Goal: Use online tool/utility: Utilize a website feature to perform a specific function

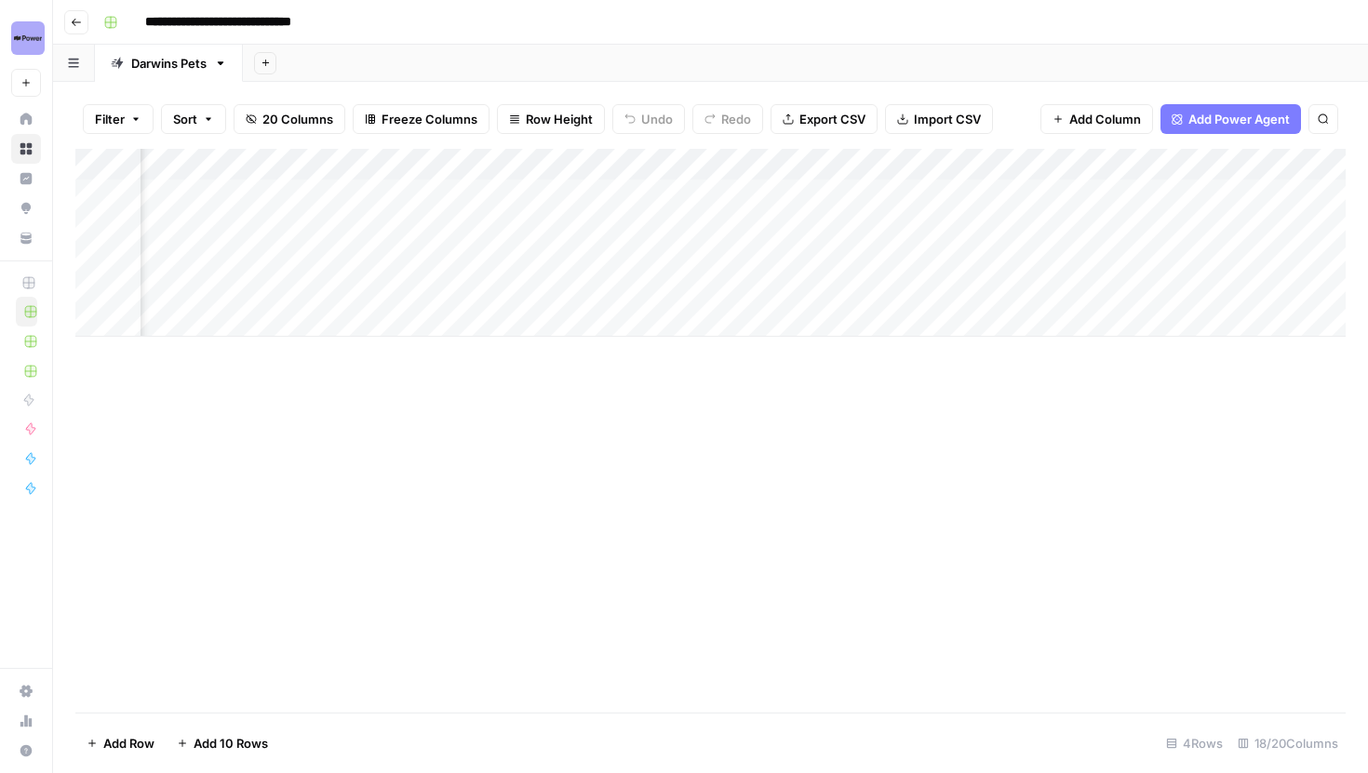
scroll to position [0, 2213]
click at [909, 200] on div "Add Column" at bounding box center [710, 243] width 1270 height 188
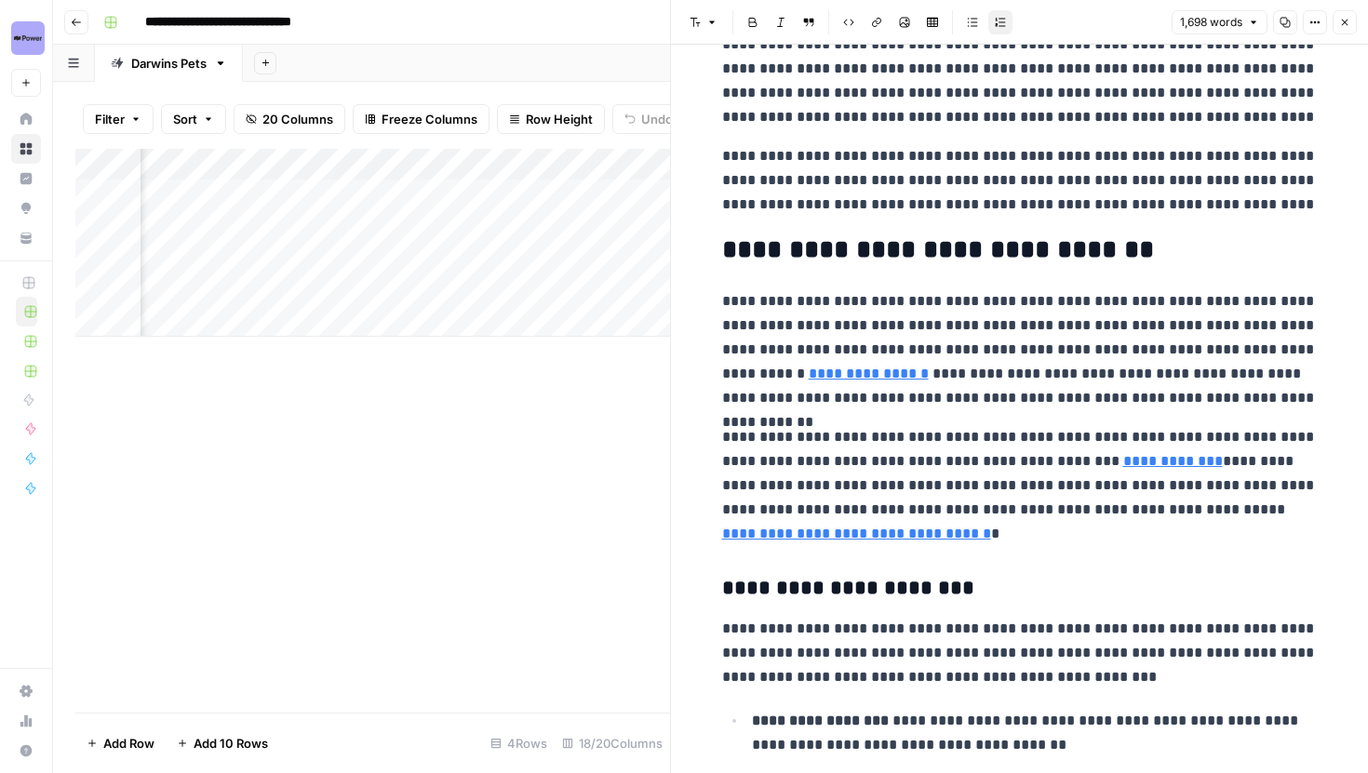
scroll to position [586, 0]
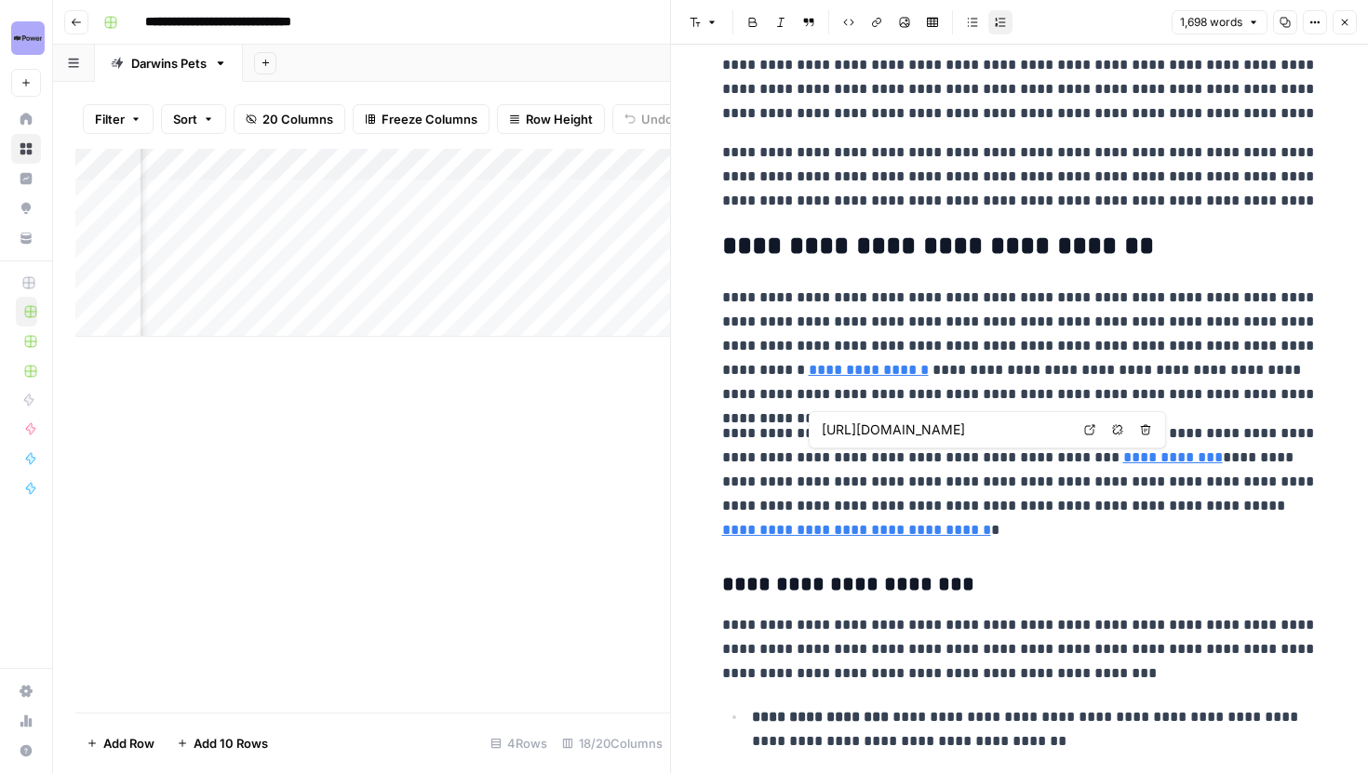
click at [1090, 436] on link "Open in a new tab" at bounding box center [1090, 430] width 24 height 24
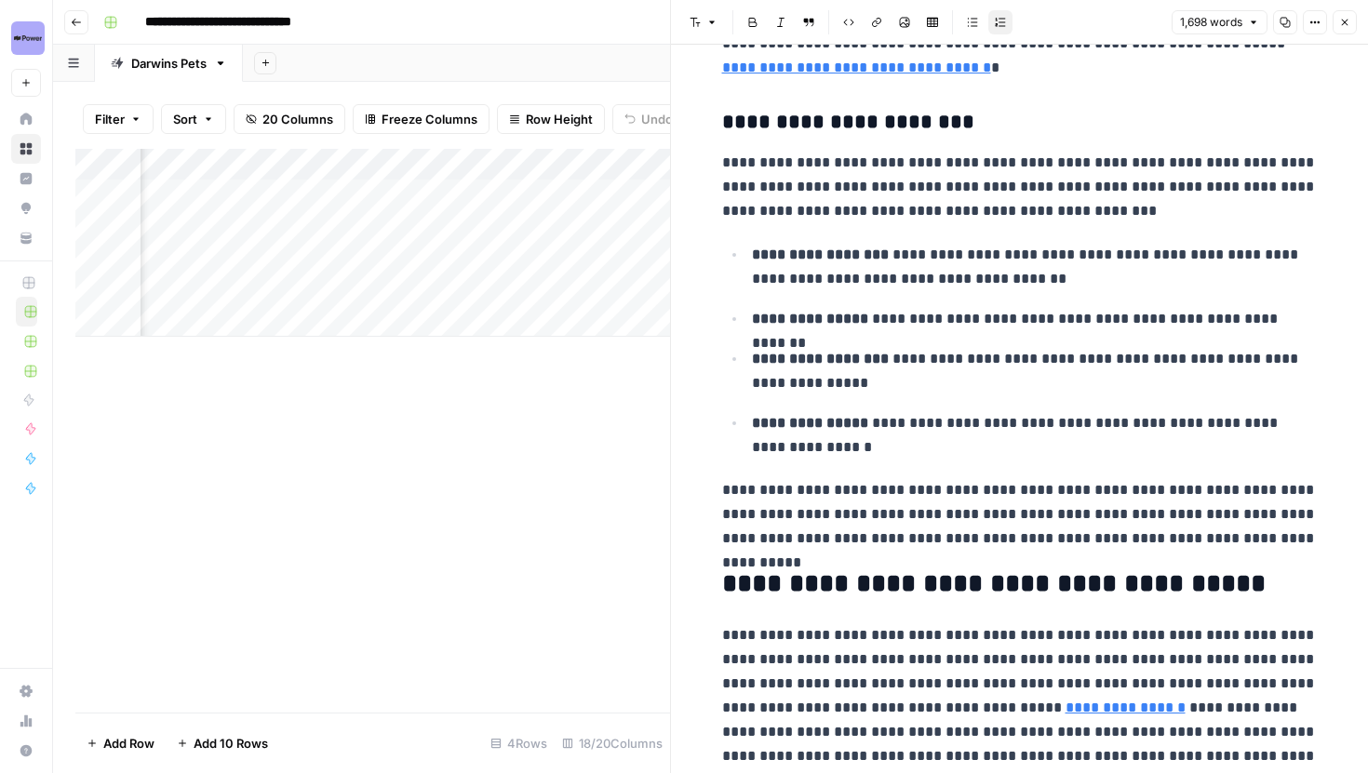
scroll to position [1054, 0]
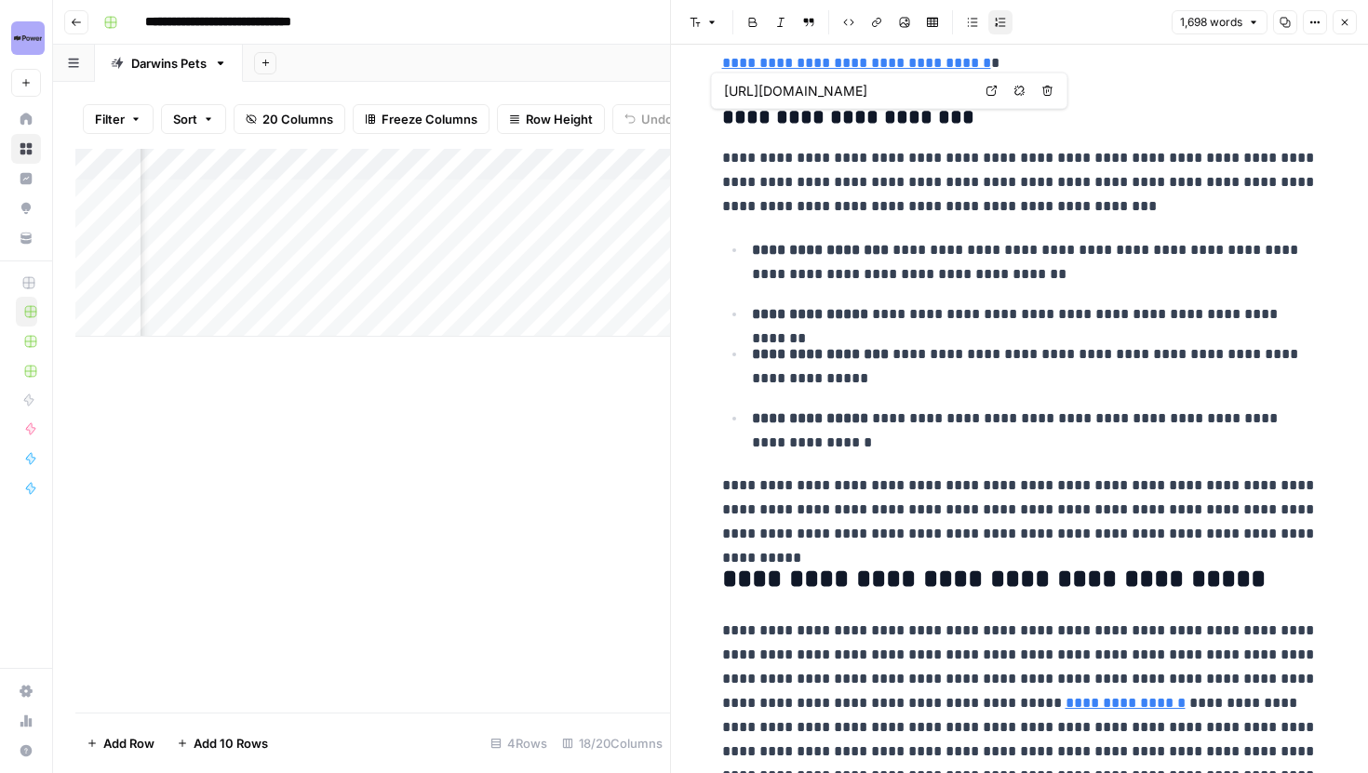
click at [985, 93] on link "Open in a new tab" at bounding box center [992, 91] width 24 height 24
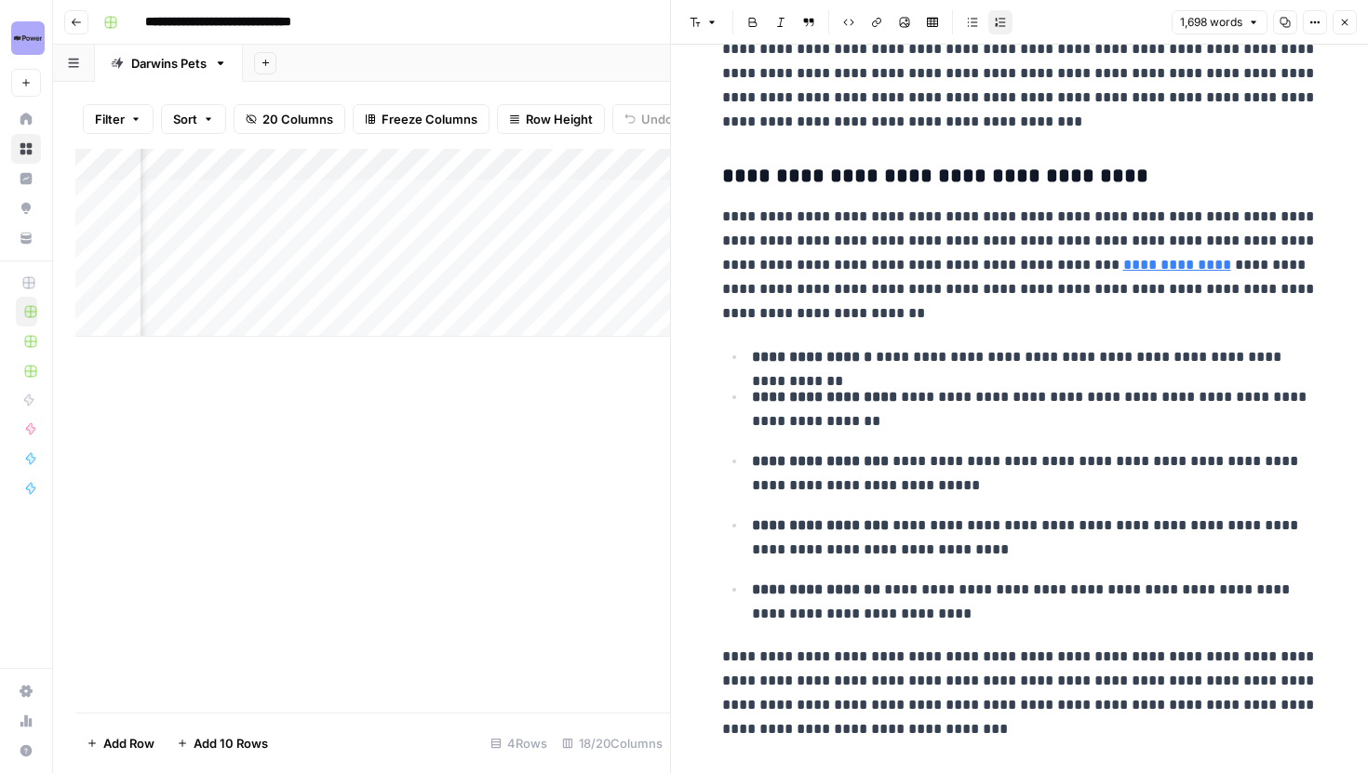
scroll to position [1735, 0]
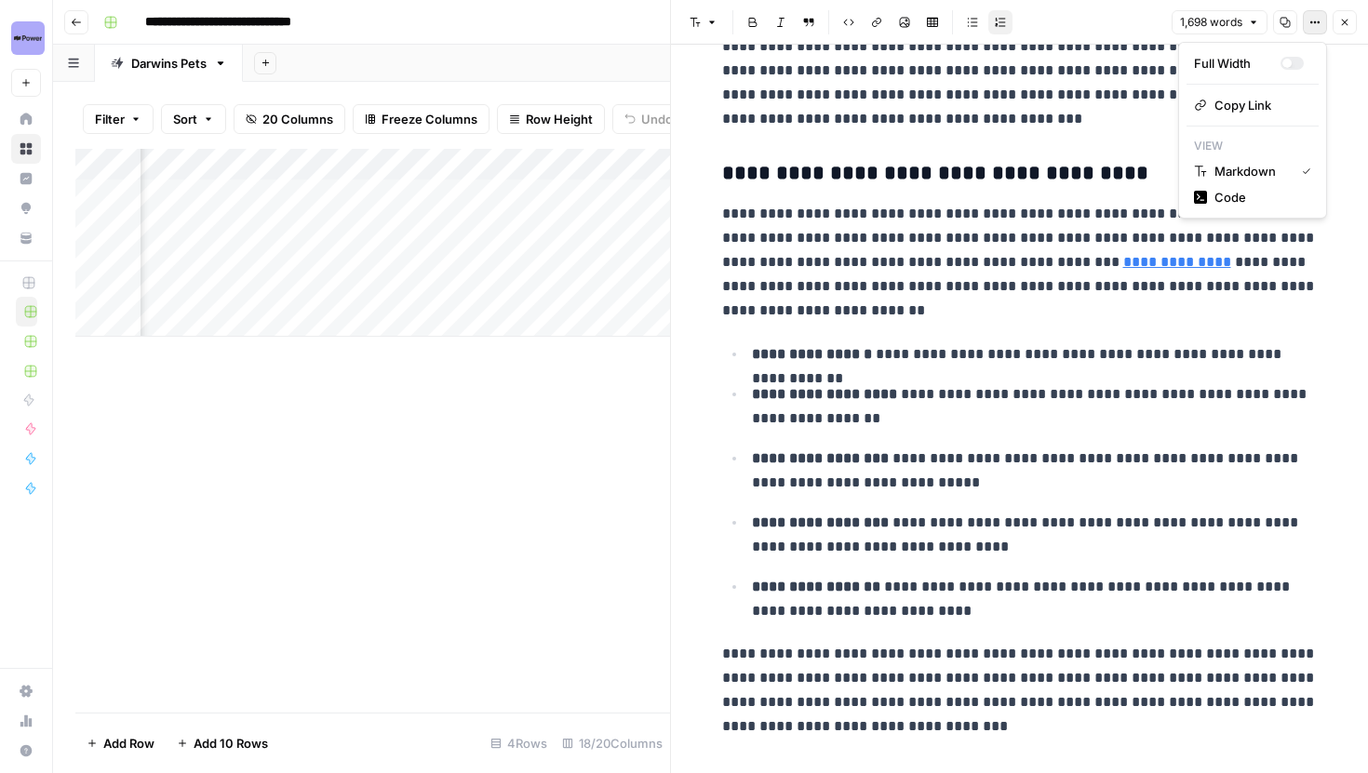
click at [1312, 29] on button "Options" at bounding box center [1315, 22] width 24 height 24
click at [1252, 185] on button "Code" at bounding box center [1253, 197] width 132 height 26
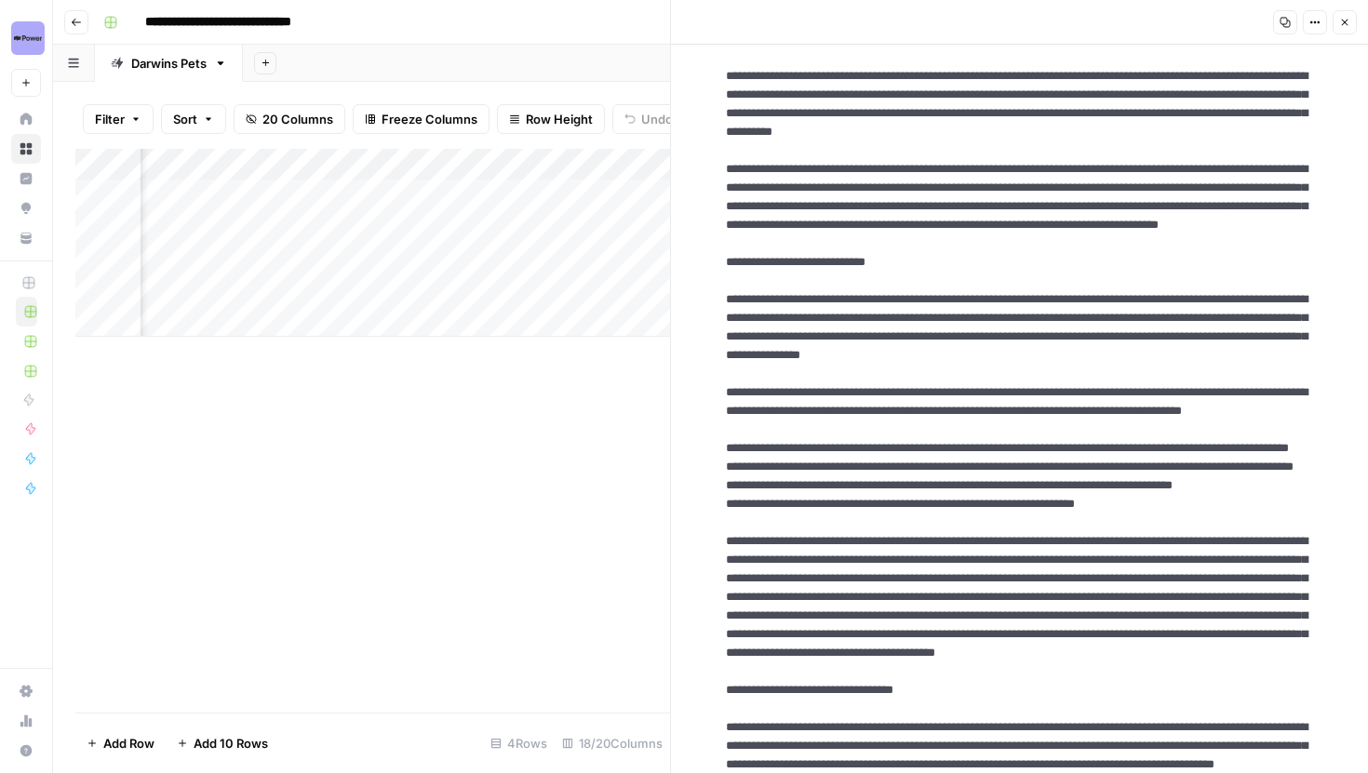
scroll to position [0, 0]
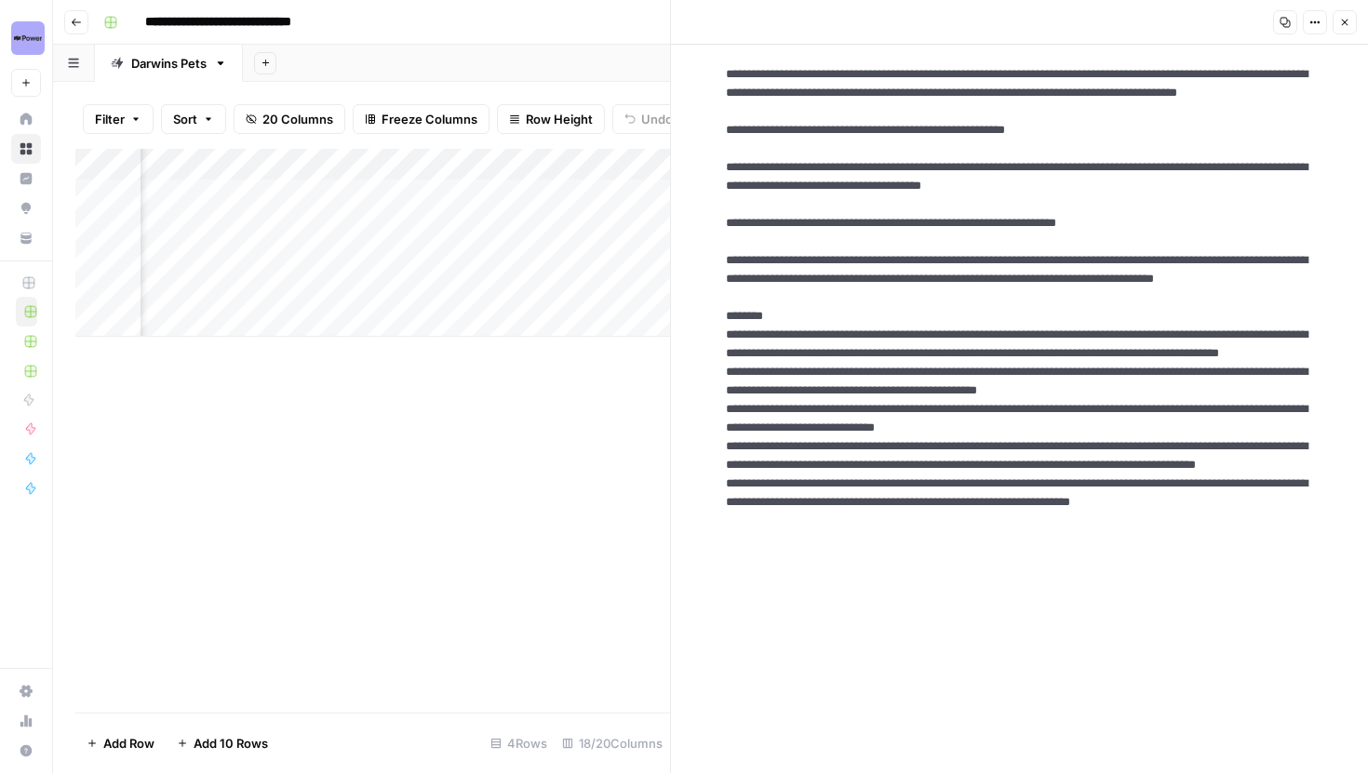
click at [1352, 19] on button "Close" at bounding box center [1345, 22] width 24 height 24
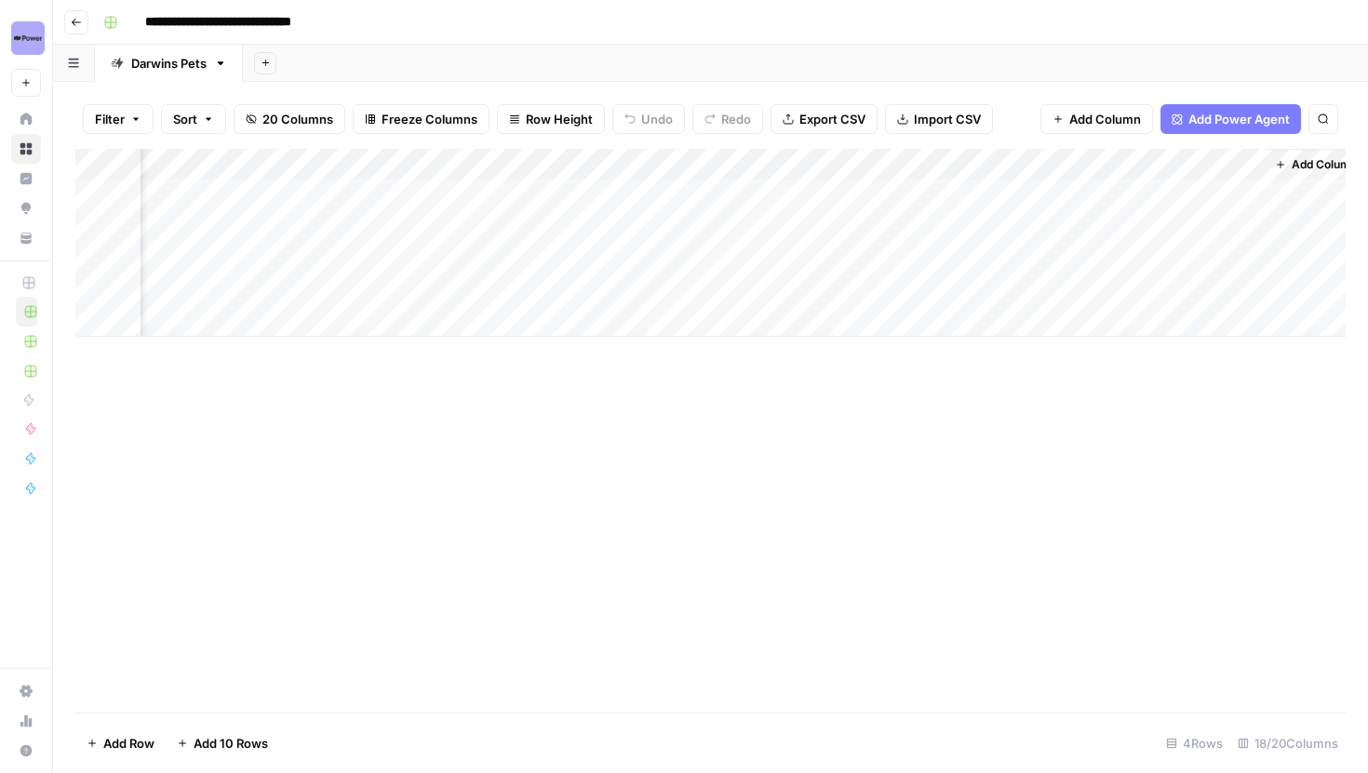
click at [909, 195] on div "Add Column" at bounding box center [710, 243] width 1270 height 188
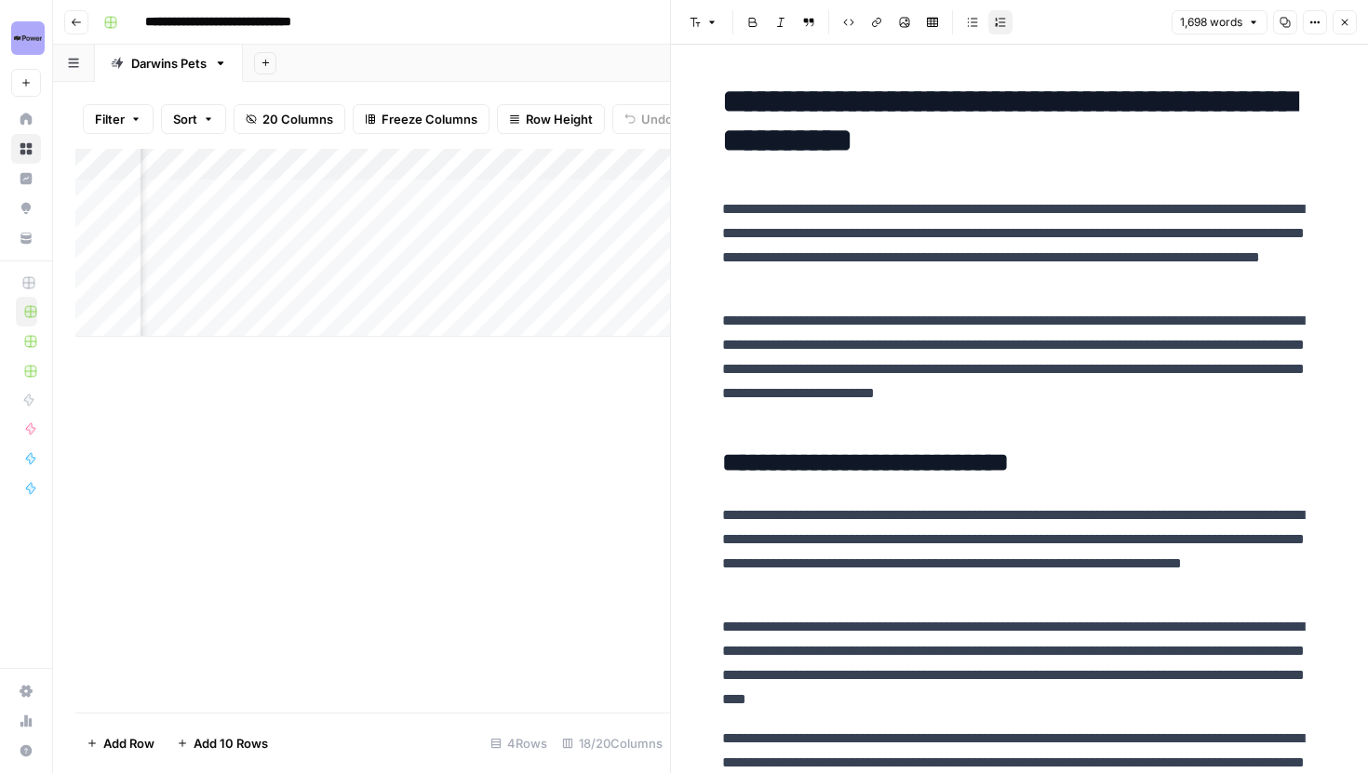
click at [1310, 22] on icon "button" at bounding box center [1311, 22] width 3 height 3
click at [1024, 214] on p "**********" at bounding box center [1020, 245] width 596 height 97
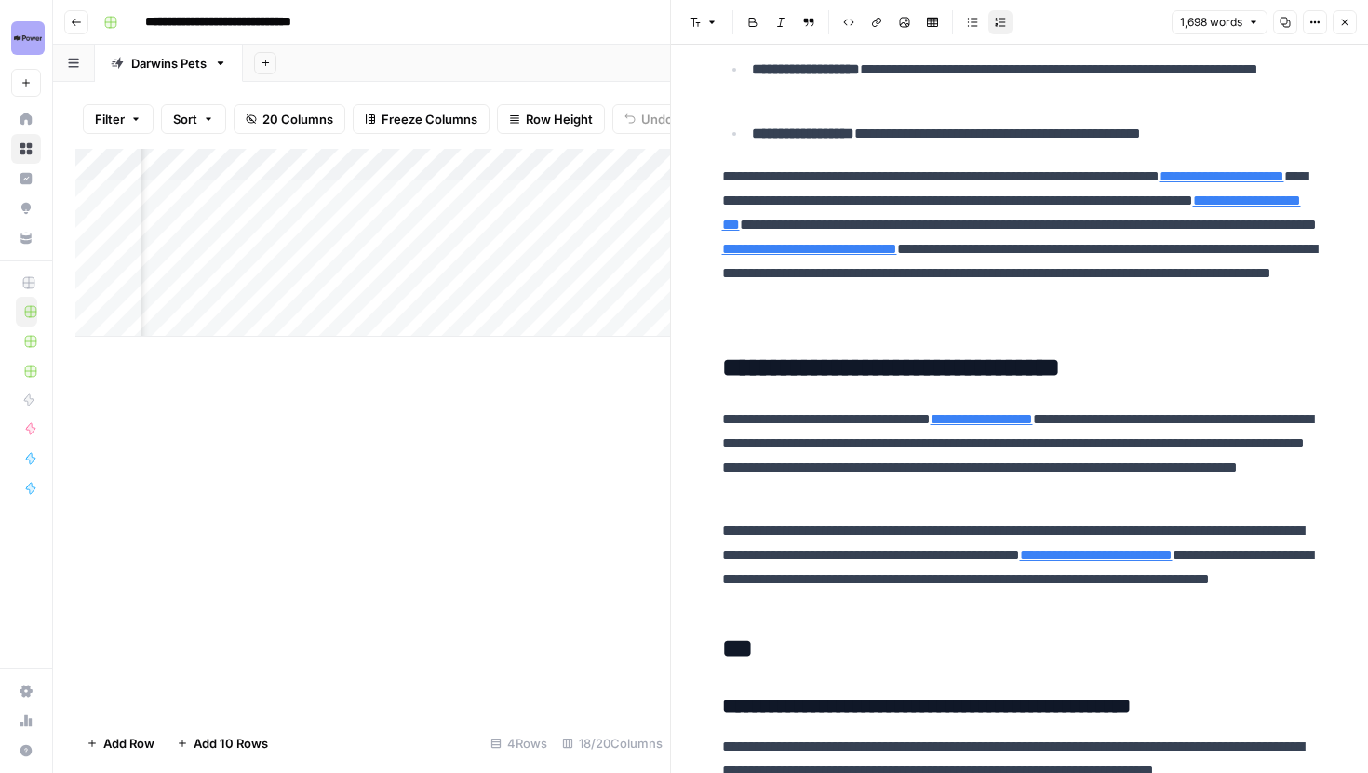
scroll to position [3491, 0]
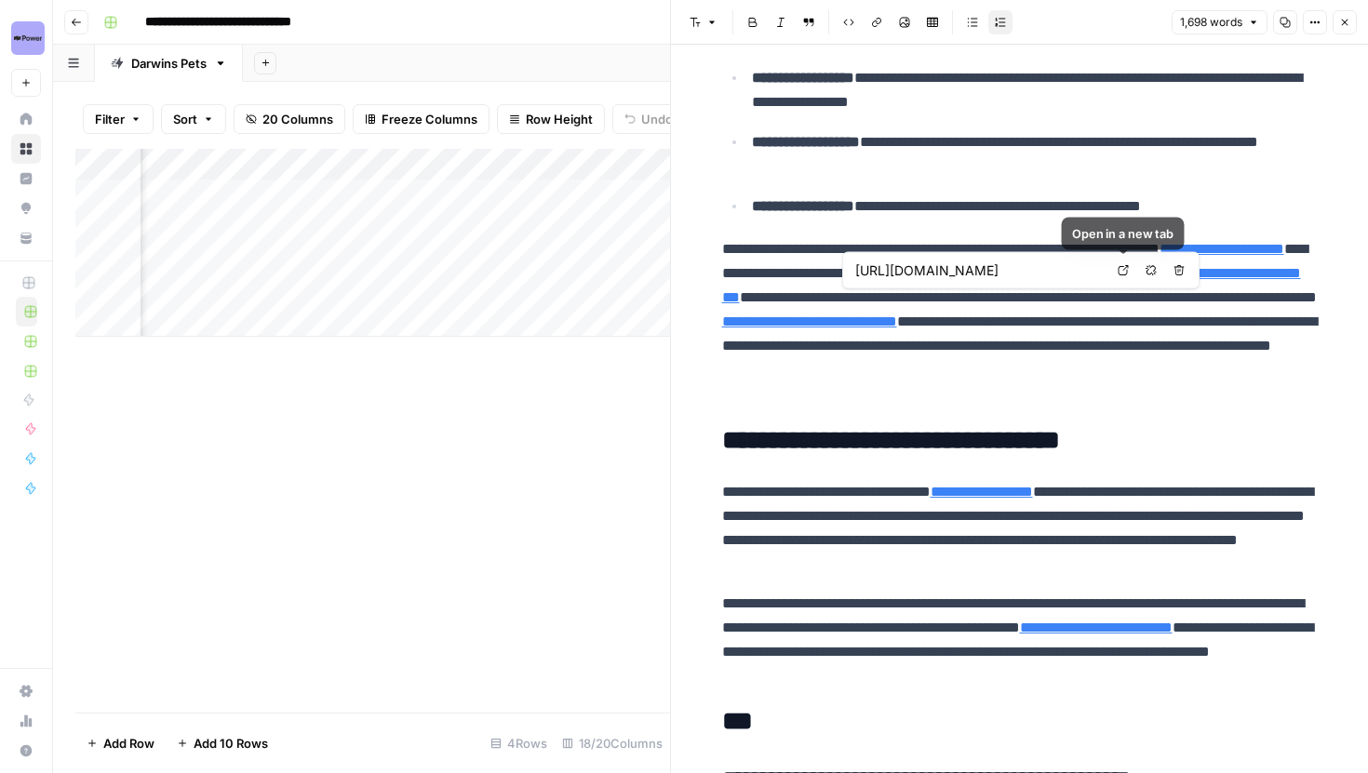
click at [1124, 272] on icon at bounding box center [1123, 270] width 11 height 11
type input "[URL][DOMAIN_NAME]"
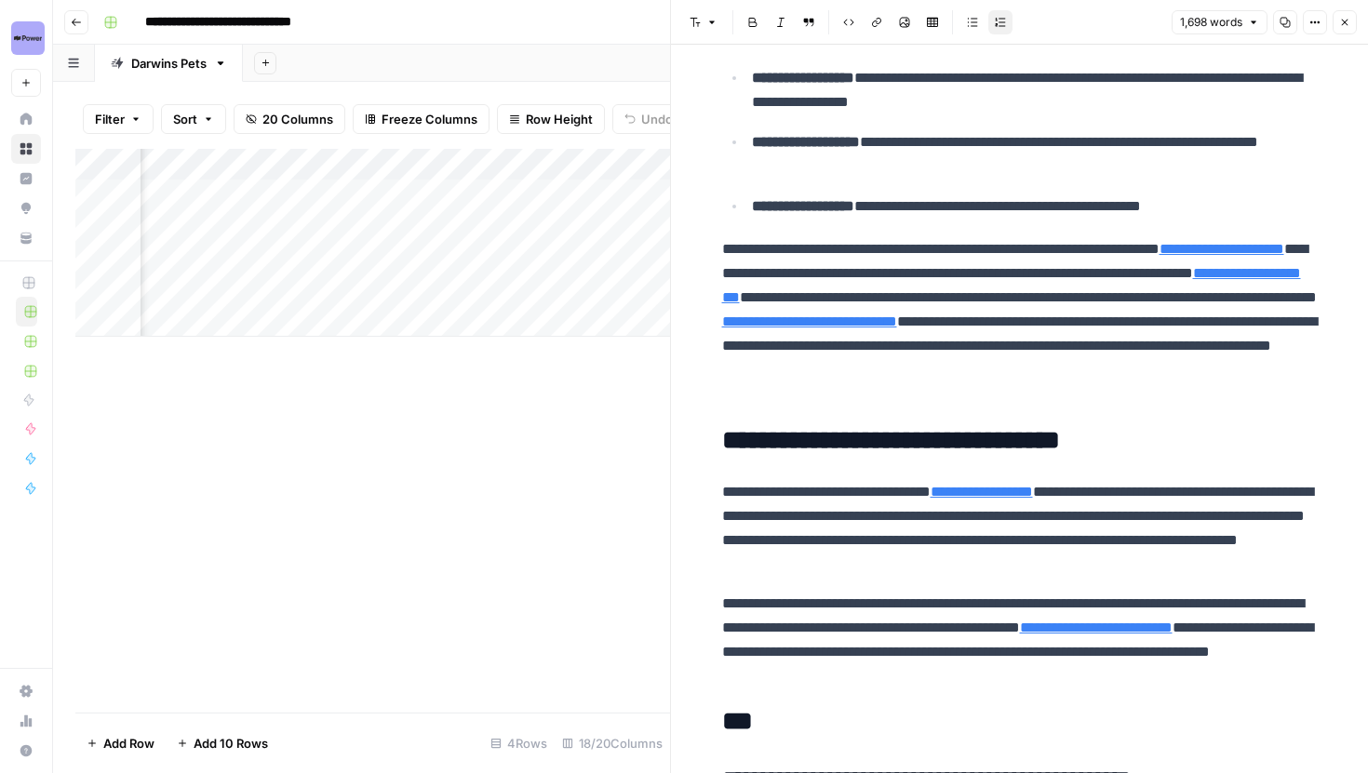
click at [911, 372] on p "**********" at bounding box center [1020, 321] width 596 height 169
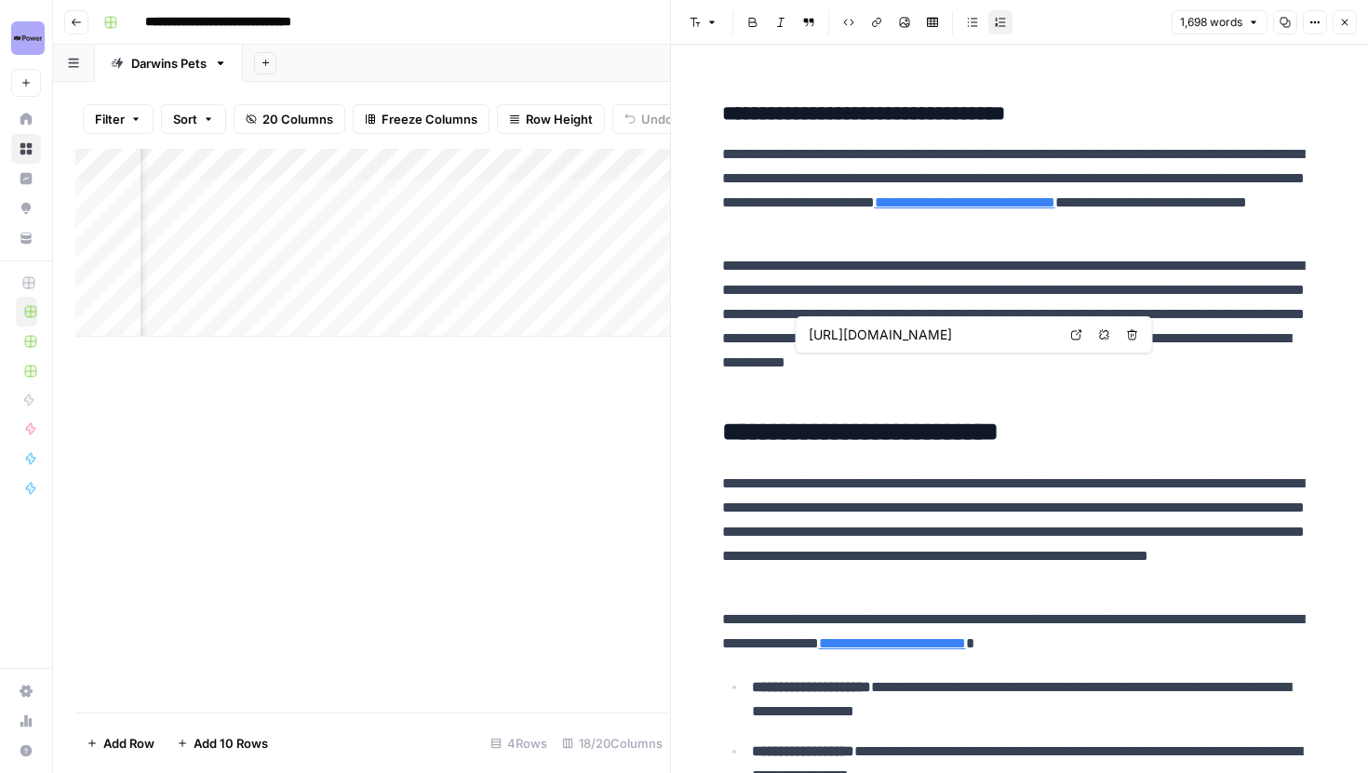
scroll to position [2799, 0]
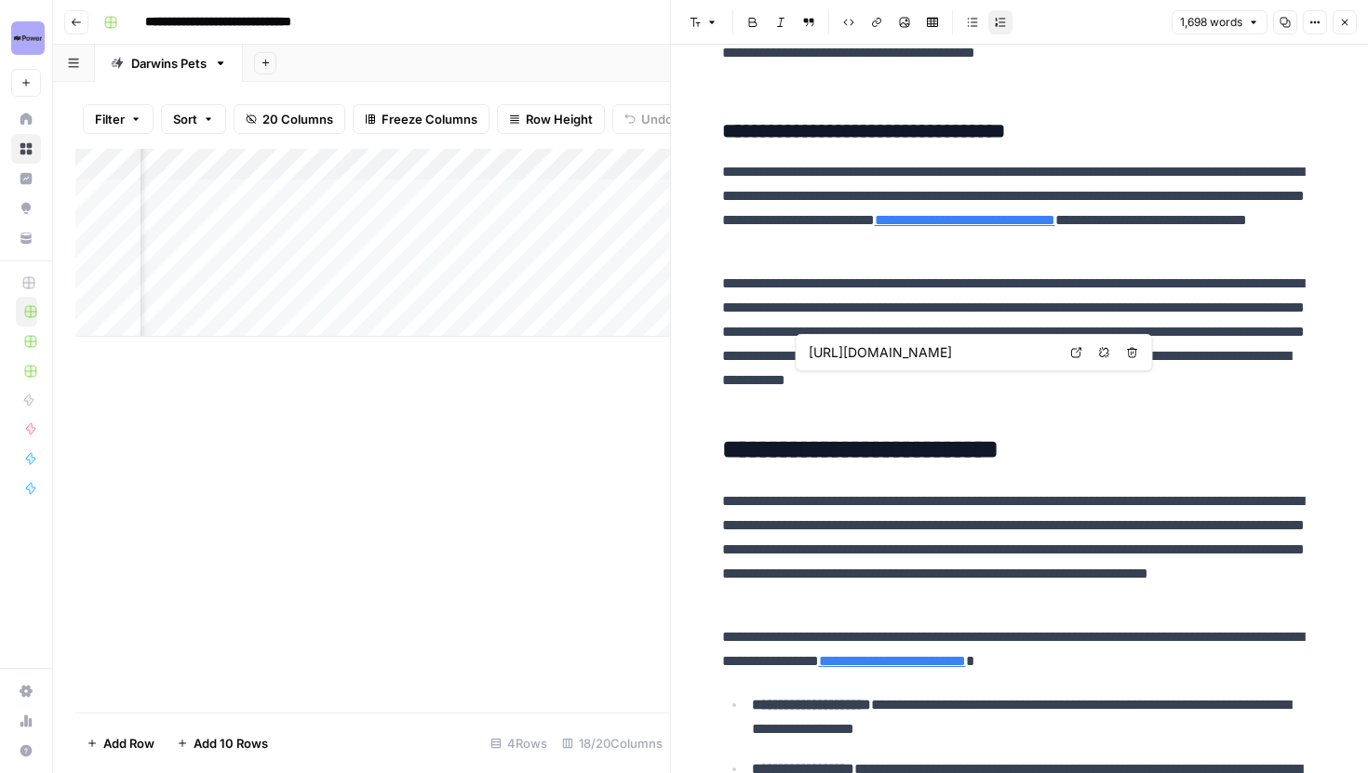
click at [1069, 349] on link "Open in a new tab" at bounding box center [1077, 353] width 24 height 24
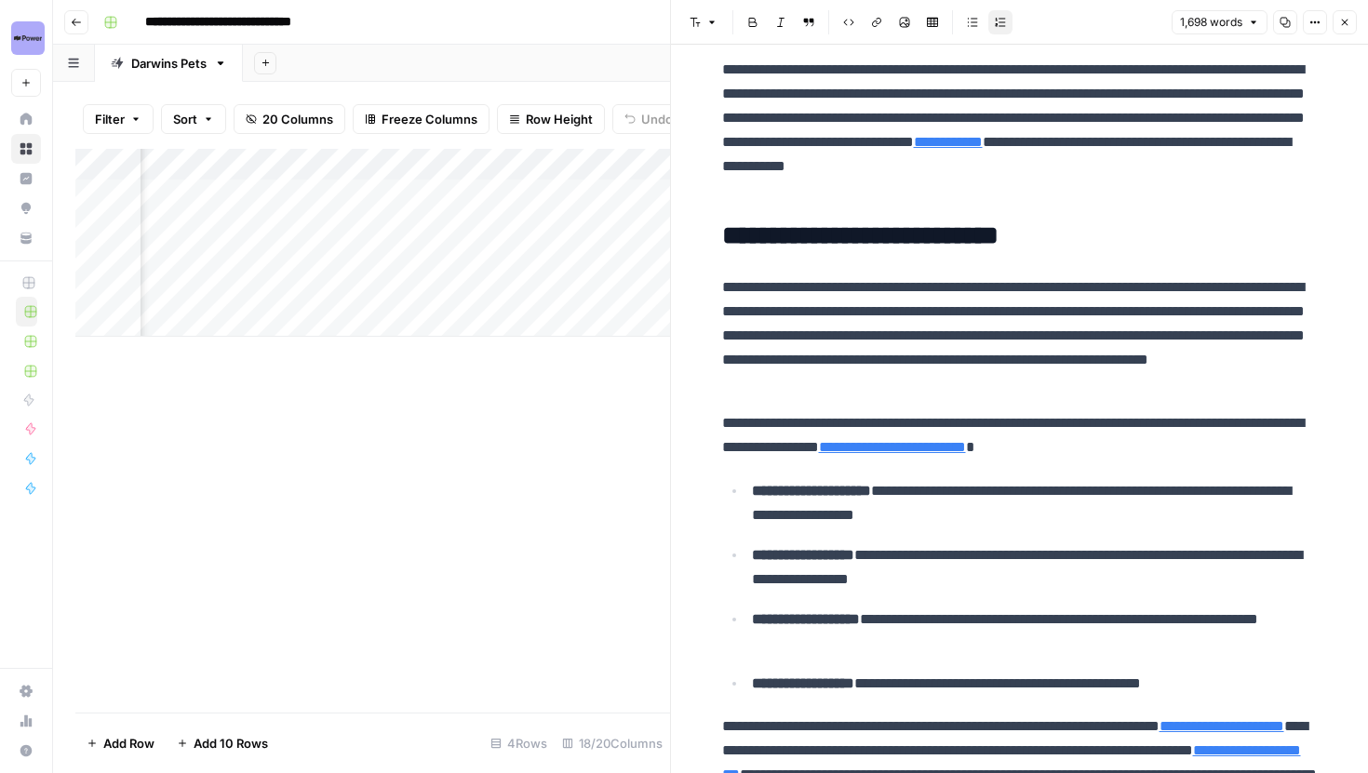
scroll to position [2996, 0]
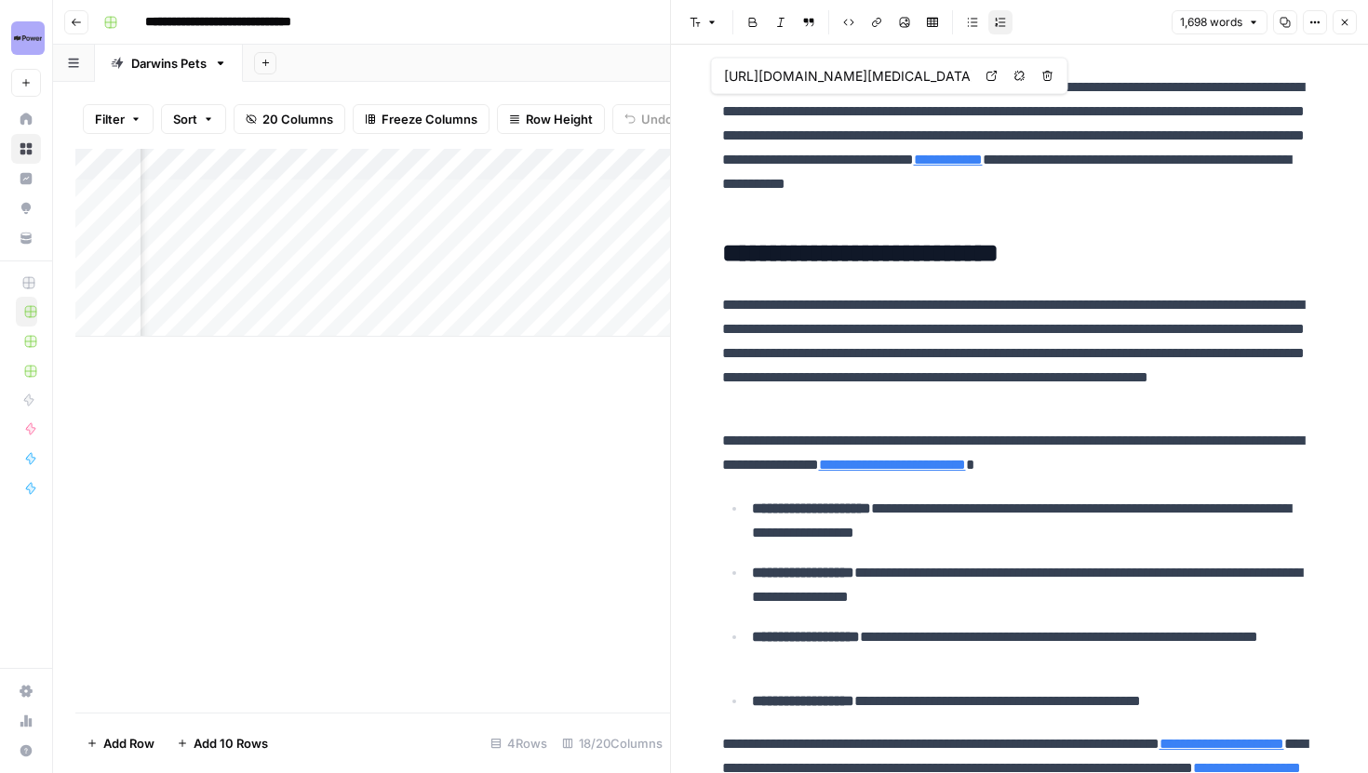
click at [981, 76] on link "Open in a new tab" at bounding box center [992, 76] width 24 height 24
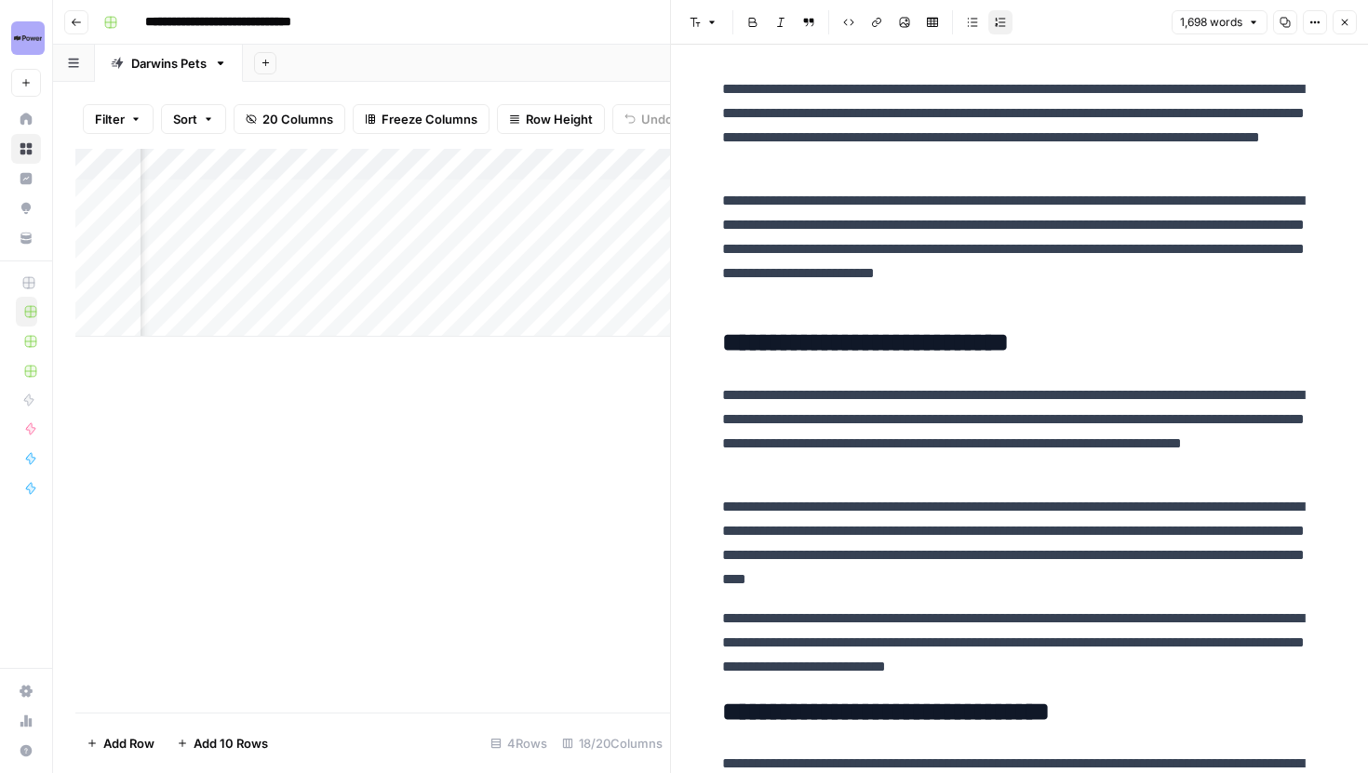
scroll to position [0, 0]
